Goal: Information Seeking & Learning: Learn about a topic

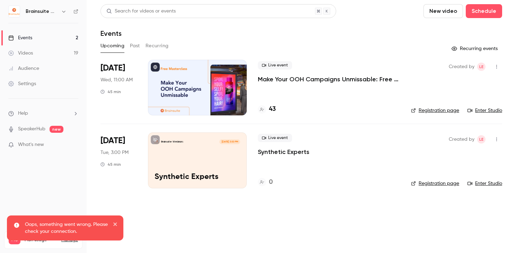
click at [40, 53] on link "Videos 19" at bounding box center [43, 52] width 87 height 15
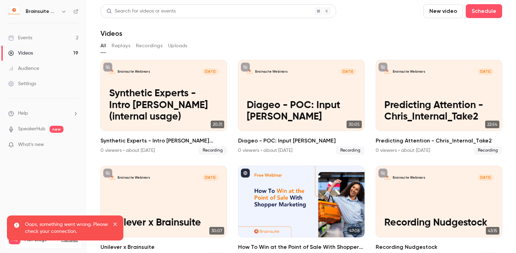
click at [145, 46] on button "Recordings" at bounding box center [149, 45] width 27 height 11
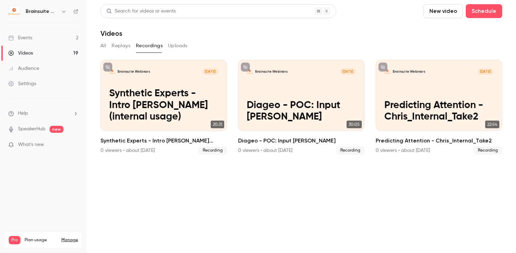
click at [103, 47] on button "All" at bounding box center [104, 45] width 6 height 11
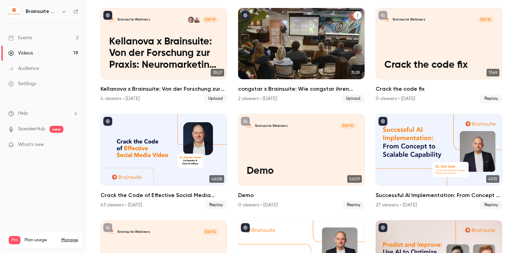
scroll to position [395, 0]
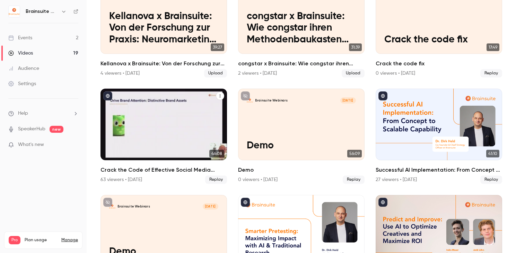
click at [189, 172] on h2 "Crack the Code of Effective Social Media Video" at bounding box center [164, 169] width 127 height 8
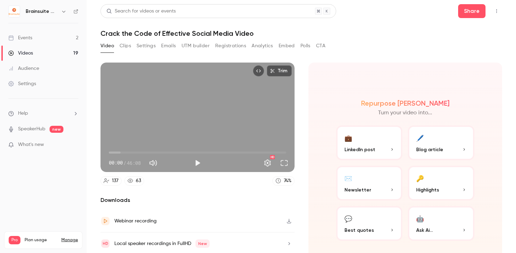
click at [231, 46] on button "Registrations" at bounding box center [230, 45] width 31 height 11
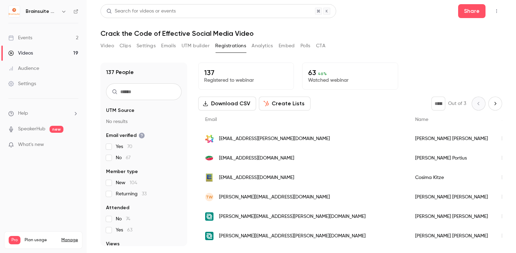
click at [22, 53] on div "Videos" at bounding box center [20, 53] width 25 height 7
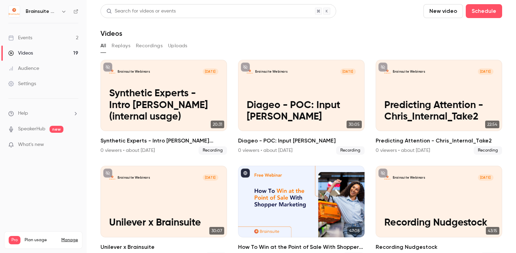
click at [40, 37] on link "Events 2" at bounding box center [43, 37] width 87 height 15
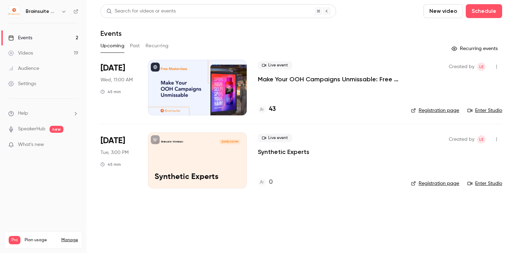
click at [304, 80] on p "Make Your OOH Campaigns Unmissable: Free Masterclass" at bounding box center [329, 79] width 142 height 8
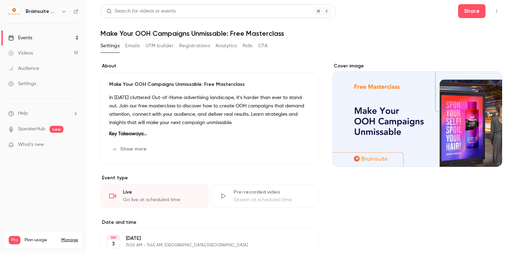
click at [194, 47] on button "Registrations" at bounding box center [194, 45] width 31 height 11
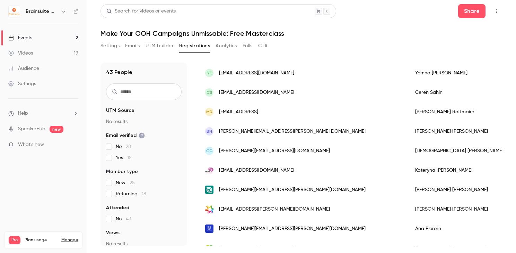
scroll to position [316, 0]
